Goal: Navigation & Orientation: Find specific page/section

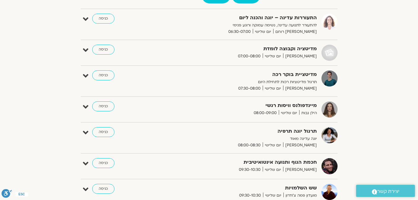
scroll to position [31, 0]
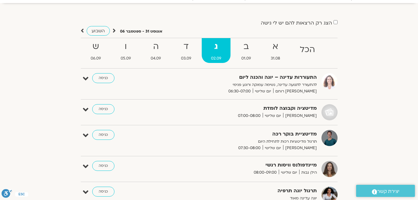
drag, startPoint x: 87, startPoint y: 125, endPoint x: 75, endPoint y: 125, distance: 11.8
click at [83, 125] on div "מדיטציה וקבוצה לומדת אודי שפריר יום שלישי 07:00-08:00 כניסה עריכה דף המפגש" at bounding box center [209, 114] width 257 height 21
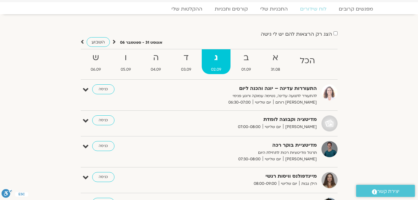
scroll to position [51, 0]
